Goal: Information Seeking & Learning: Learn about a topic

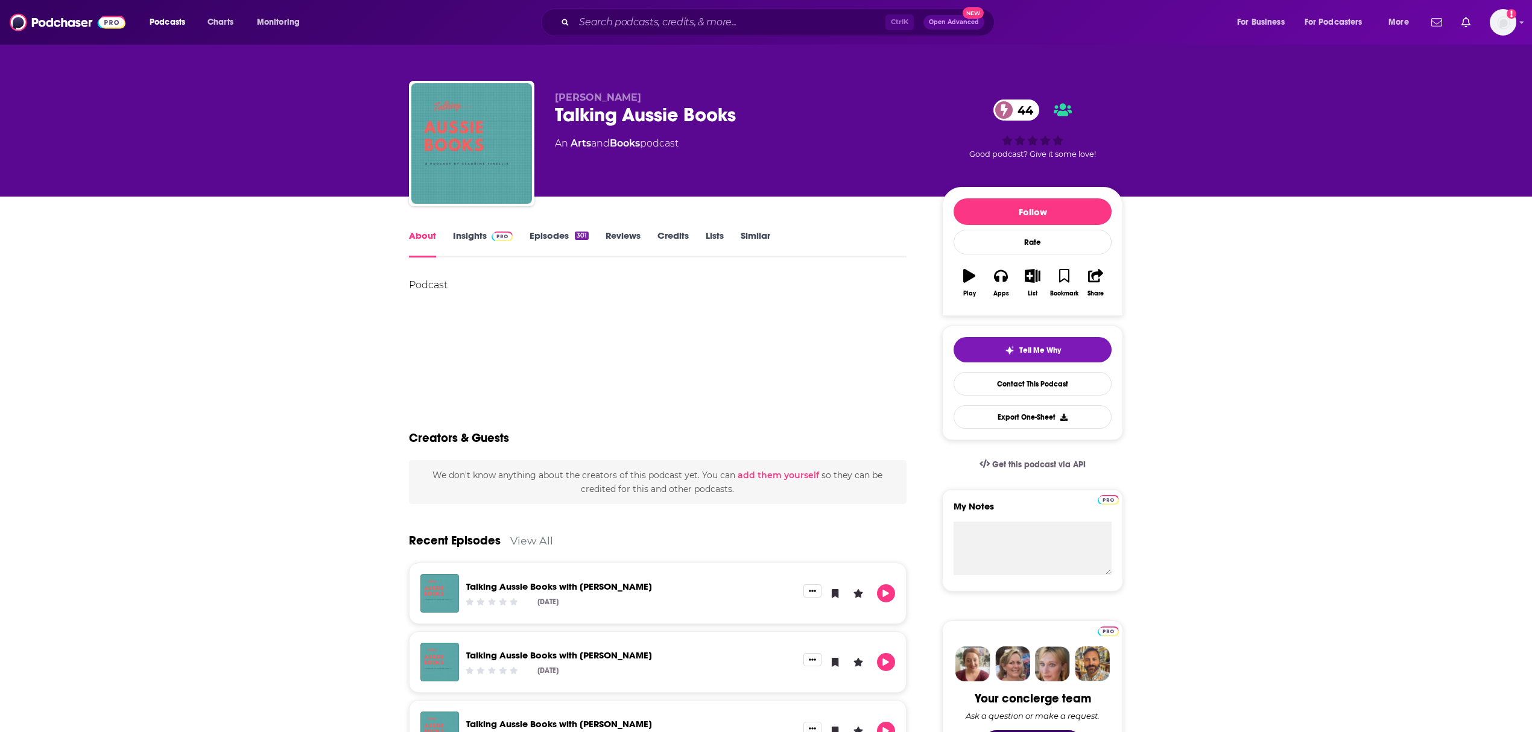
click at [727, 317] on div "Podcast" at bounding box center [658, 319] width 498 height 84
click at [463, 232] on link "Insights" at bounding box center [483, 244] width 60 height 28
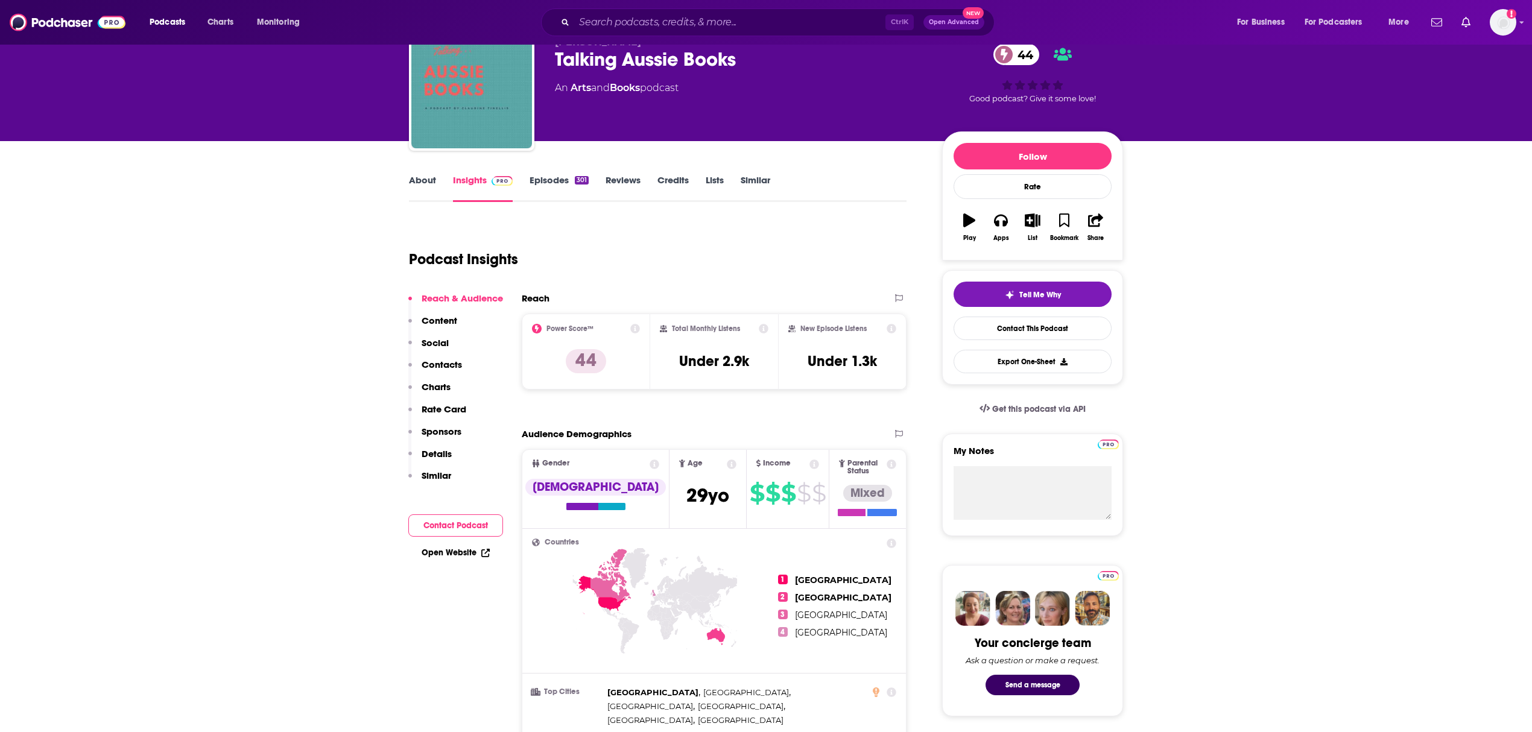
scroll to position [80, 0]
